Goal: Navigation & Orientation: Find specific page/section

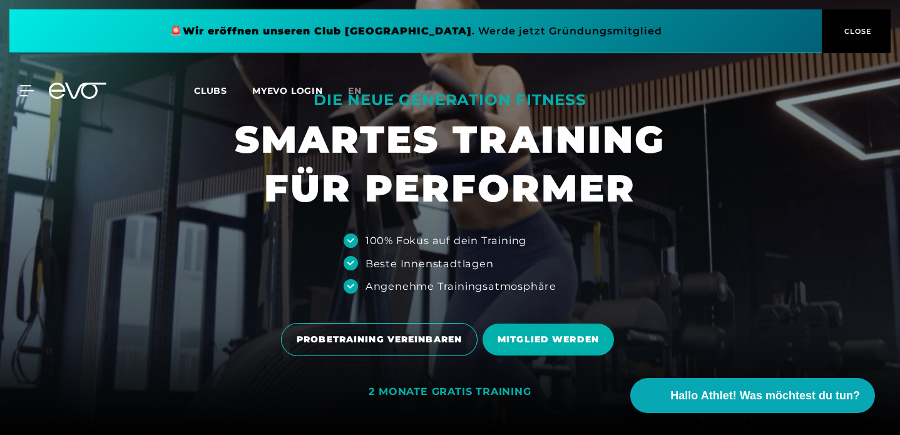
click at [875, 34] on span "CLOSE" at bounding box center [856, 31] width 69 height 11
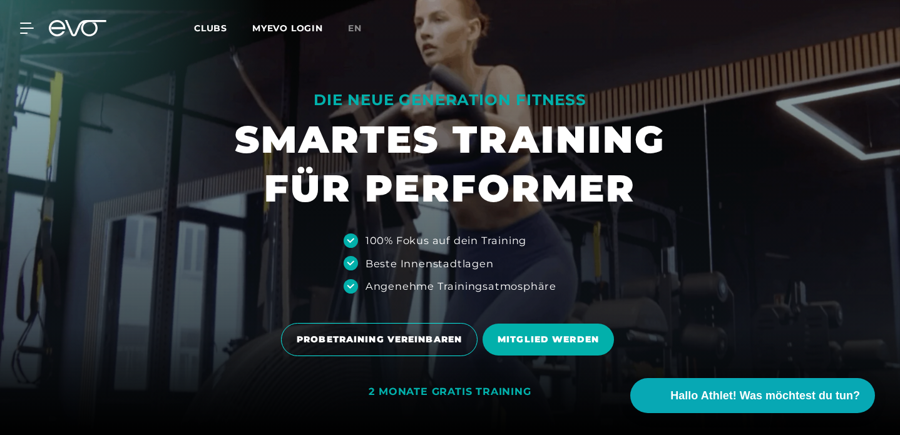
click at [215, 29] on span "Clubs" at bounding box center [210, 28] width 33 height 11
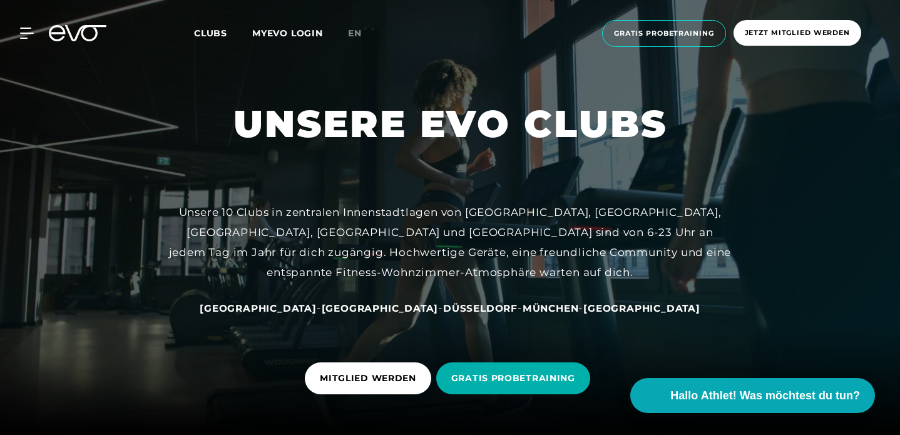
click at [522, 308] on span "München" at bounding box center [550, 308] width 56 height 12
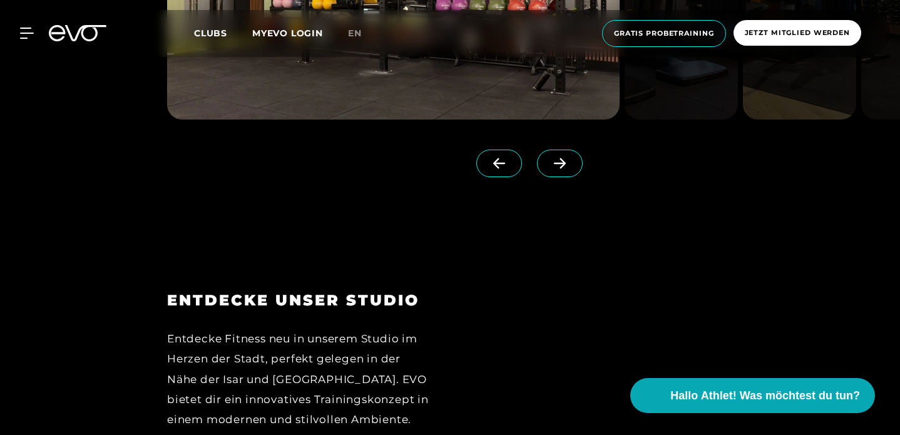
scroll to position [1519, 0]
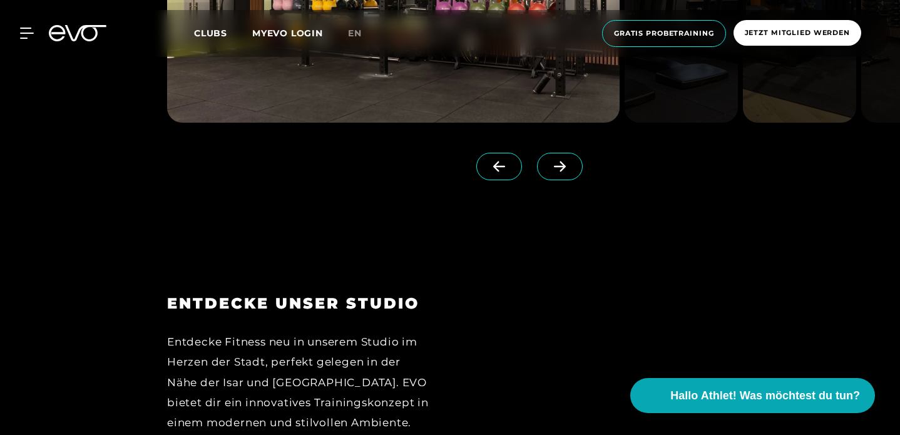
click at [549, 163] on icon at bounding box center [560, 166] width 22 height 11
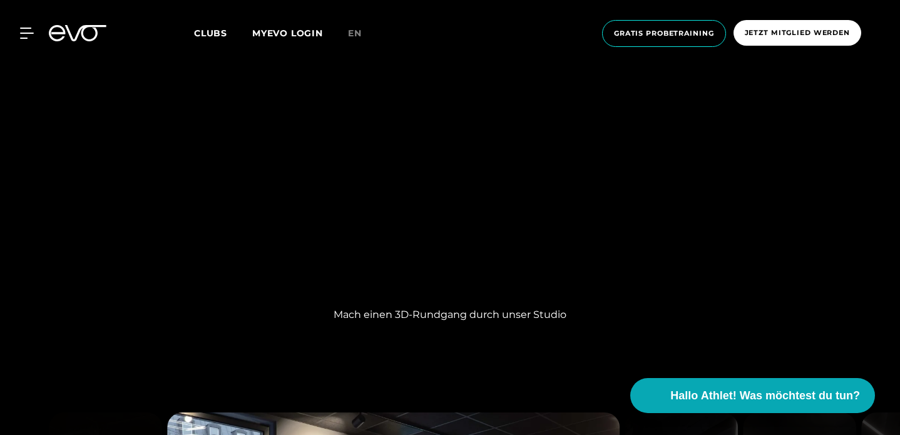
scroll to position [977, 0]
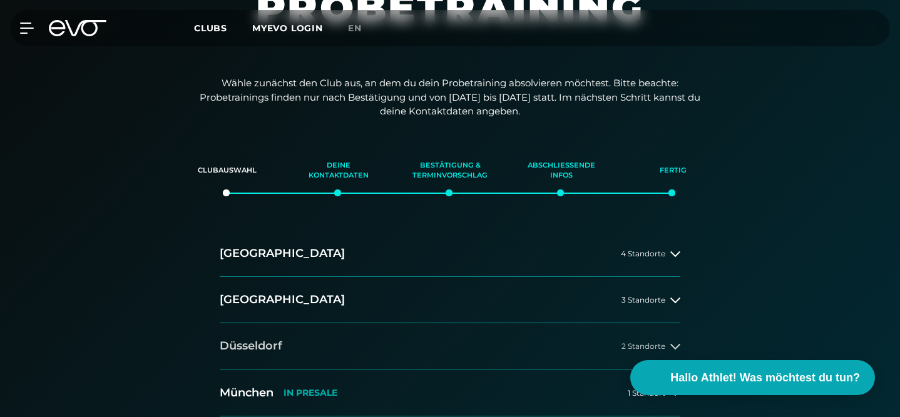
scroll to position [125, 0]
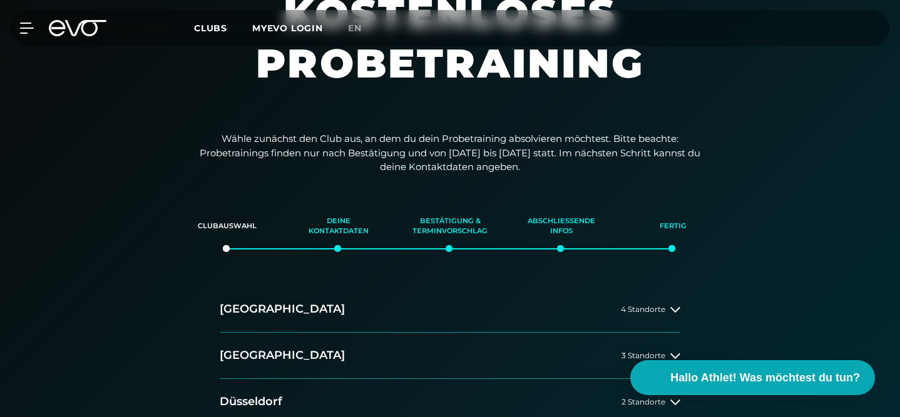
click at [213, 27] on span "Clubs" at bounding box center [210, 28] width 33 height 11
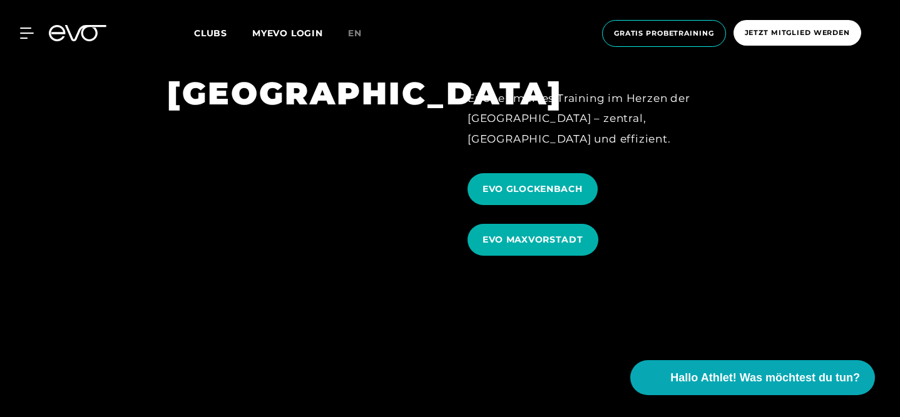
scroll to position [3297, 0]
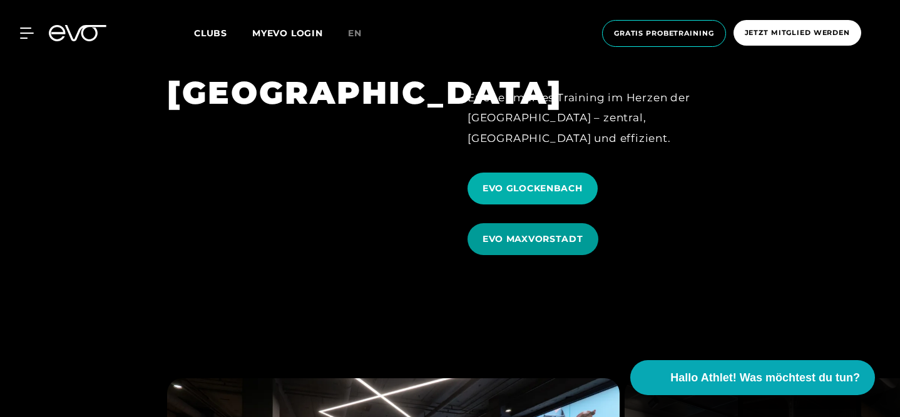
click at [522, 233] on span "EVO MAXVORSTADT" at bounding box center [532, 239] width 101 height 13
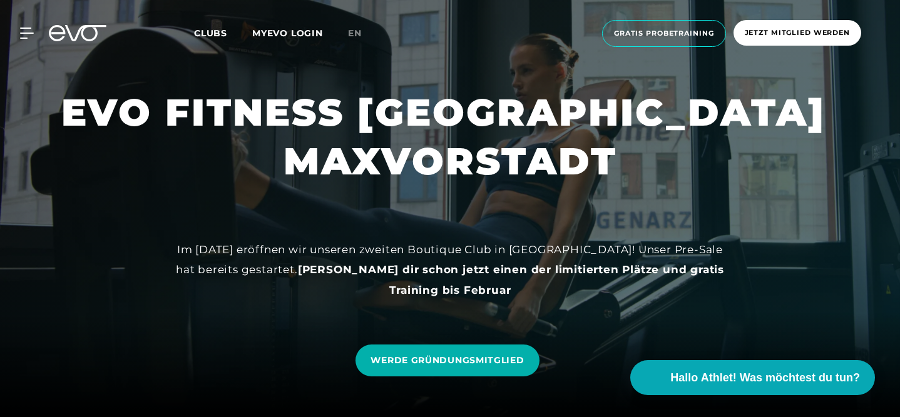
drag, startPoint x: 418, startPoint y: 233, endPoint x: 431, endPoint y: 209, distance: 27.7
click at [431, 209] on div at bounding box center [450, 208] width 900 height 417
